Goal: Information Seeking & Learning: Learn about a topic

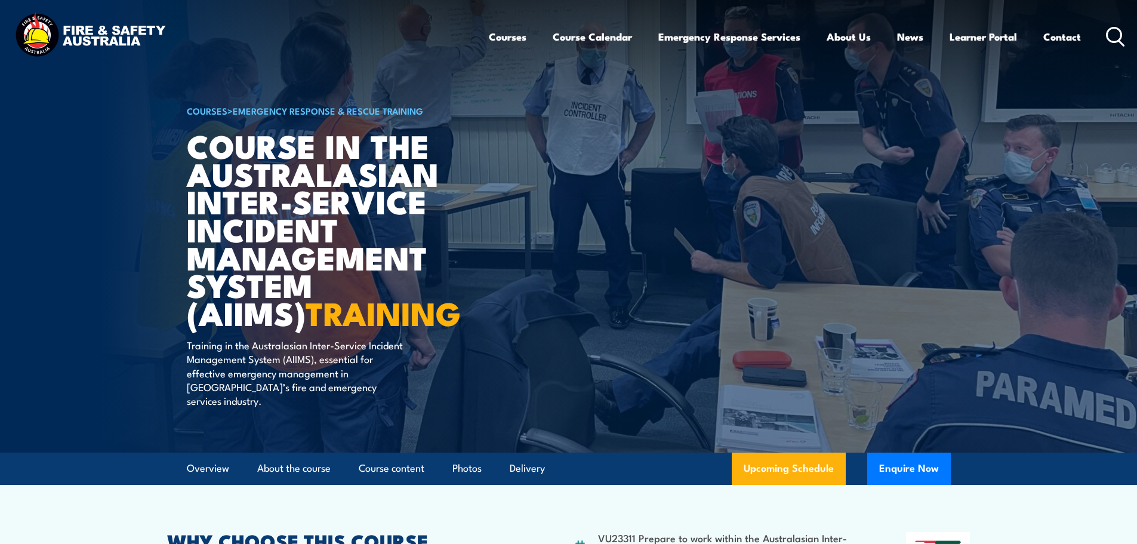
click at [101, 41] on img at bounding box center [90, 36] width 156 height 51
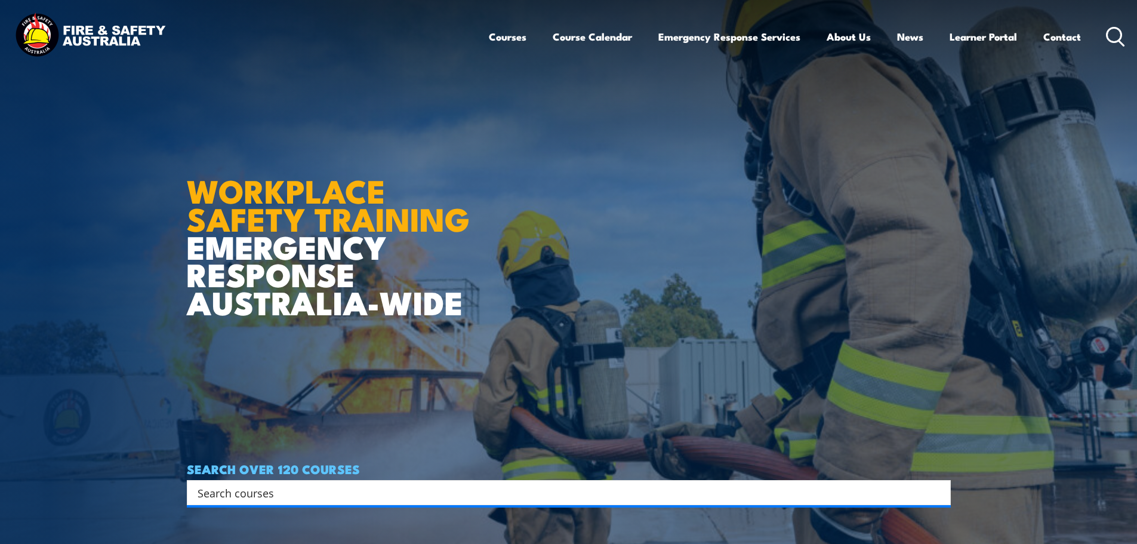
click at [221, 489] on input "Search input" at bounding box center [561, 493] width 727 height 18
type input "incident management"
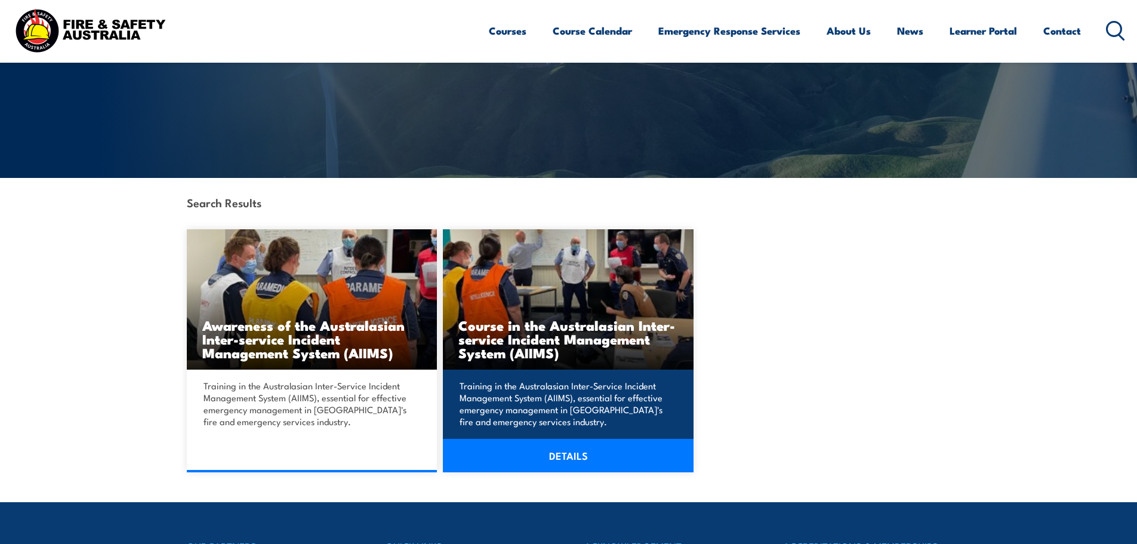
scroll to position [179, 0]
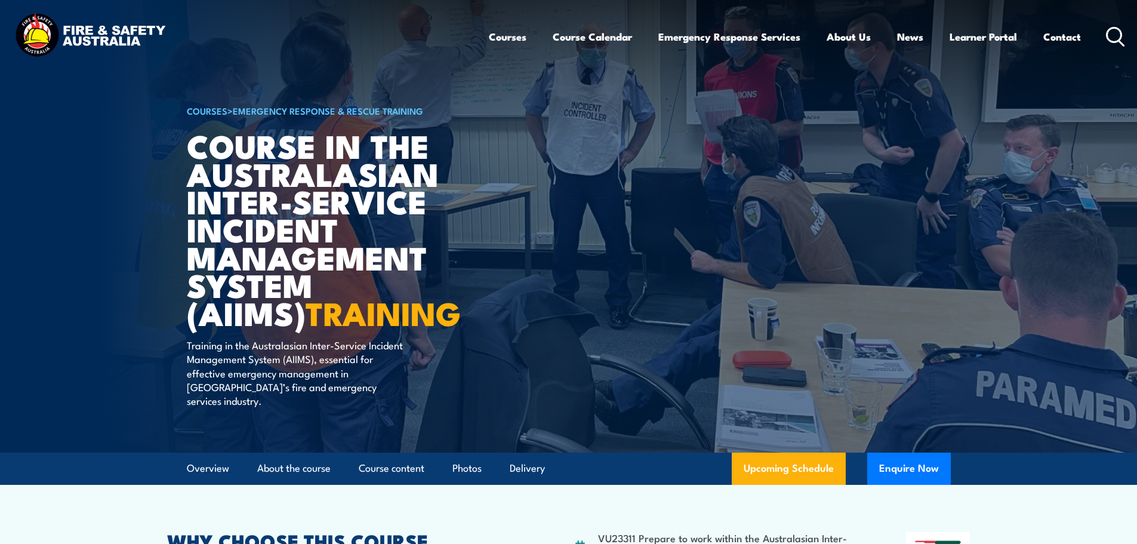
click at [1111, 29] on circle at bounding box center [1114, 34] width 14 height 14
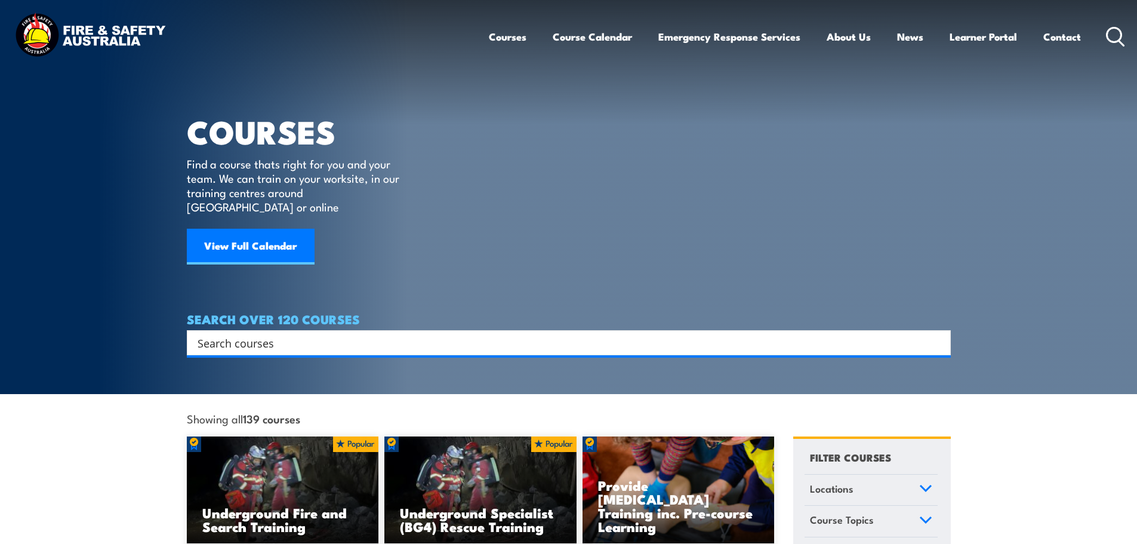
click at [423, 334] on input "Search input" at bounding box center [561, 343] width 727 height 18
type input "crisis"
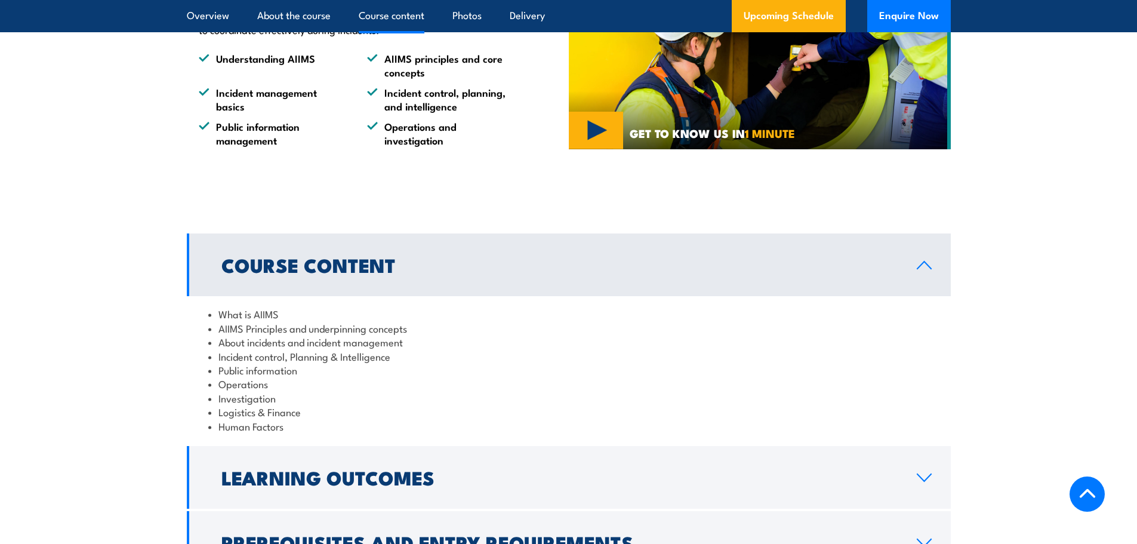
scroll to position [1194, 0]
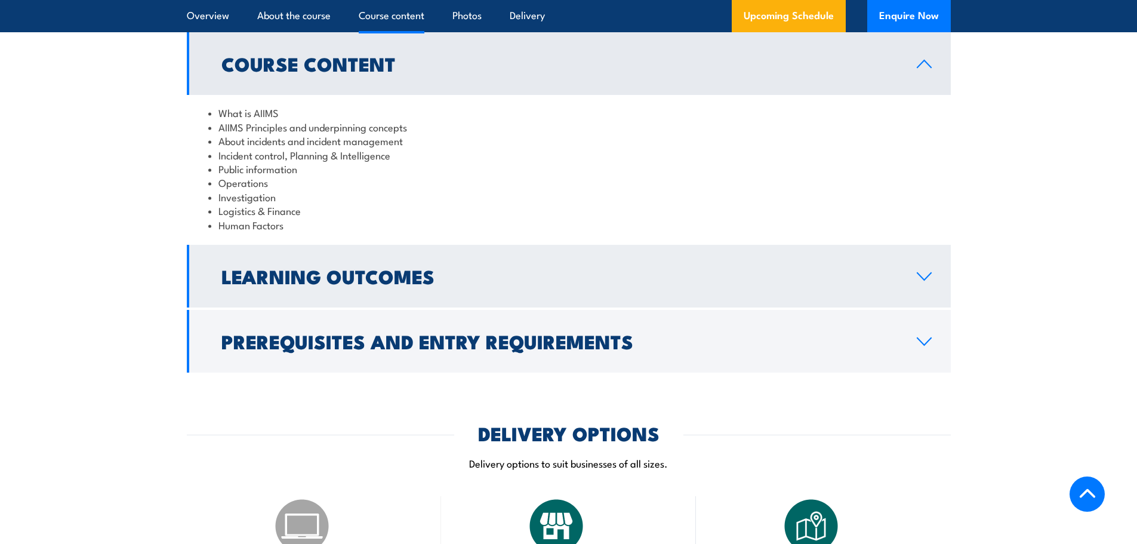
click at [324, 278] on link "Learning Outcomes" at bounding box center [569, 276] width 764 height 63
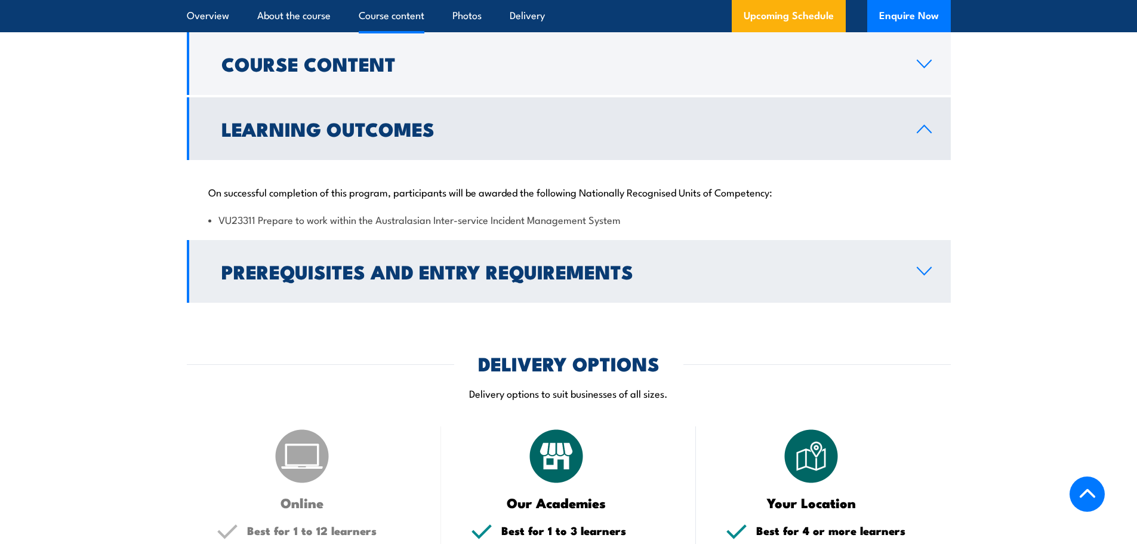
click at [331, 271] on h2 "Prerequisites and Entry Requirements" at bounding box center [559, 271] width 676 height 17
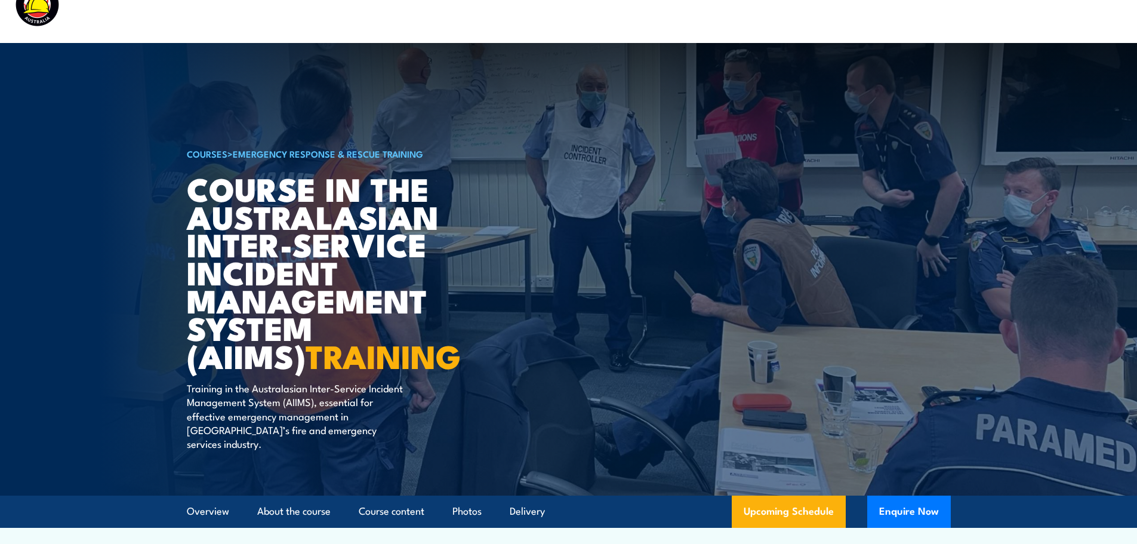
scroll to position [0, 0]
